Goal: Book appointment/travel/reservation

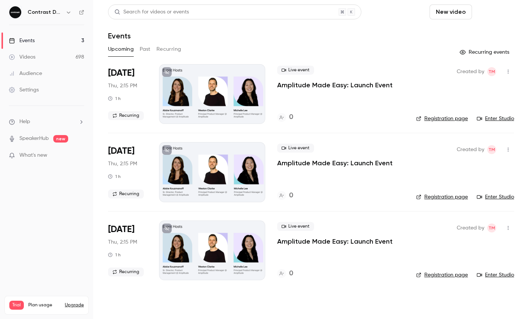
click at [501, 9] on button "Schedule" at bounding box center [494, 11] width 39 height 15
click at [483, 34] on div "One time event" at bounding box center [479, 32] width 57 height 7
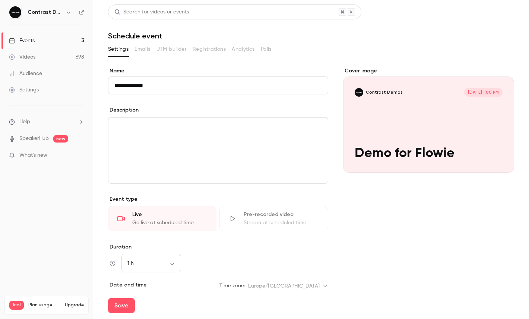
scroll to position [105, 0]
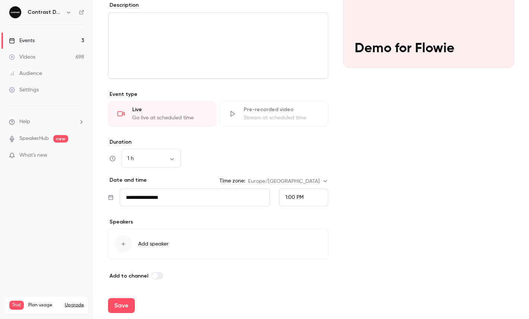
type input "**********"
click at [293, 193] on div "1:00 PM" at bounding box center [294, 197] width 18 height 8
click at [289, 162] on span "1:30 PM" at bounding box center [294, 161] width 18 height 5
click at [123, 305] on button "Save" at bounding box center [121, 305] width 27 height 15
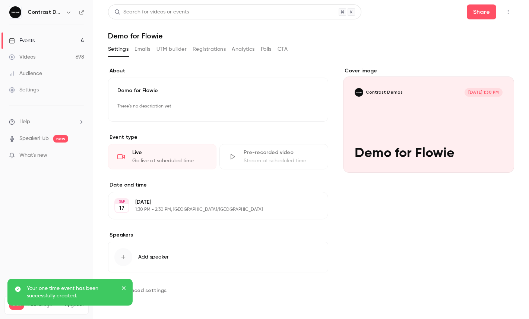
click at [508, 14] on icon "button" at bounding box center [508, 11] width 6 height 5
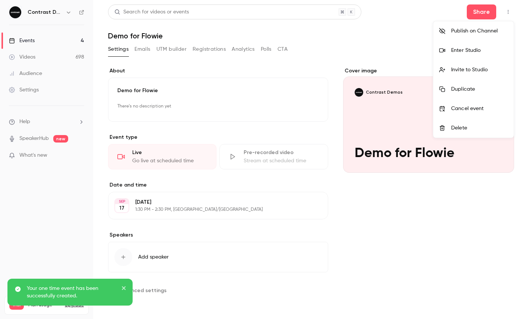
click at [464, 50] on div "Enter Studio" at bounding box center [479, 50] width 57 height 7
